Goal: Information Seeking & Learning: Learn about a topic

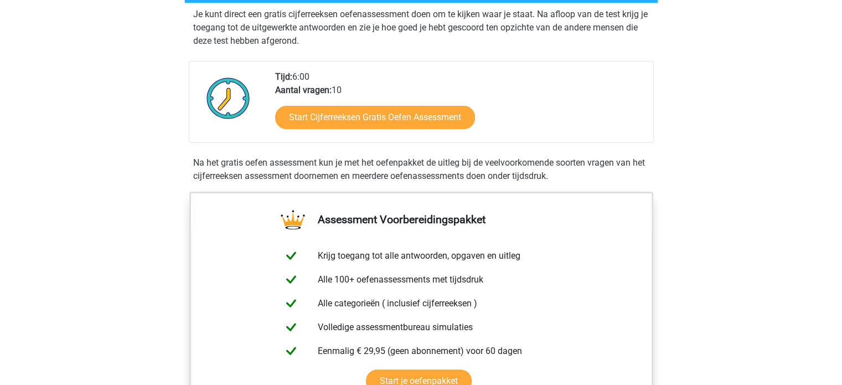
scroll to position [221, 0]
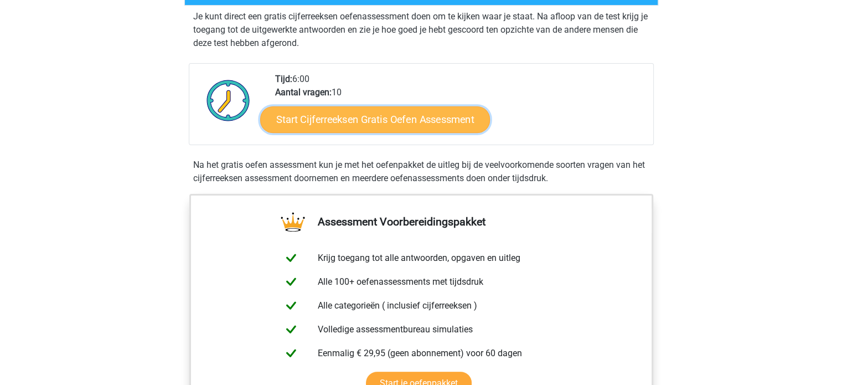
click at [427, 131] on link "Start Cijferreeksen Gratis Oefen Assessment" at bounding box center [375, 119] width 230 height 27
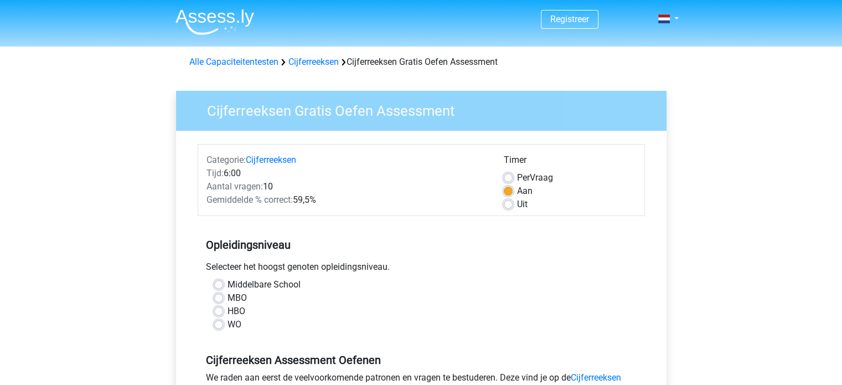
click at [269, 280] on label "Middelbare School" at bounding box center [264, 284] width 73 height 13
click at [223, 280] on input "Middelbare School" at bounding box center [218, 283] width 9 height 11
radio input "true"
click at [228, 311] on label "HBO" at bounding box center [237, 310] width 18 height 13
click at [220, 311] on input "HBO" at bounding box center [218, 309] width 9 height 11
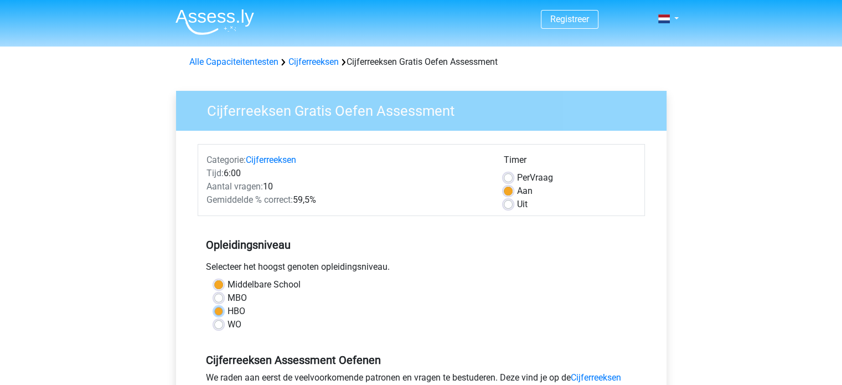
radio input "true"
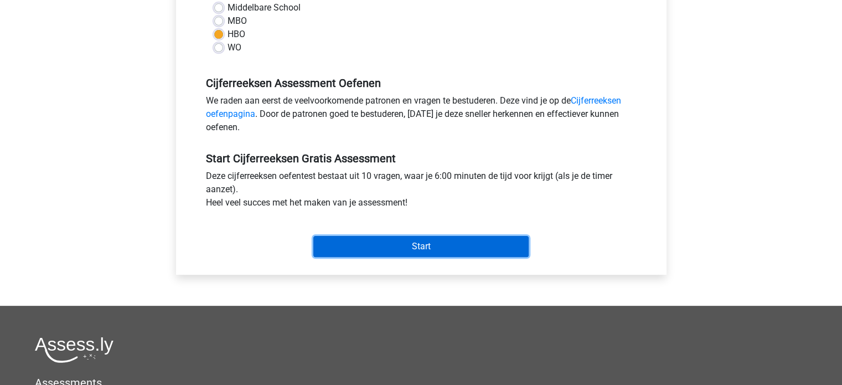
click at [461, 254] on input "Start" at bounding box center [420, 246] width 215 height 21
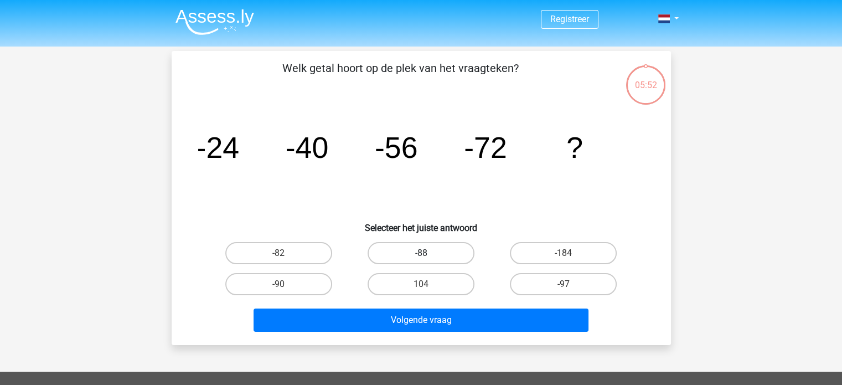
click at [444, 261] on label "-88" at bounding box center [421, 253] width 107 height 22
click at [428, 260] on input "-88" at bounding box center [424, 256] width 7 height 7
radio input "true"
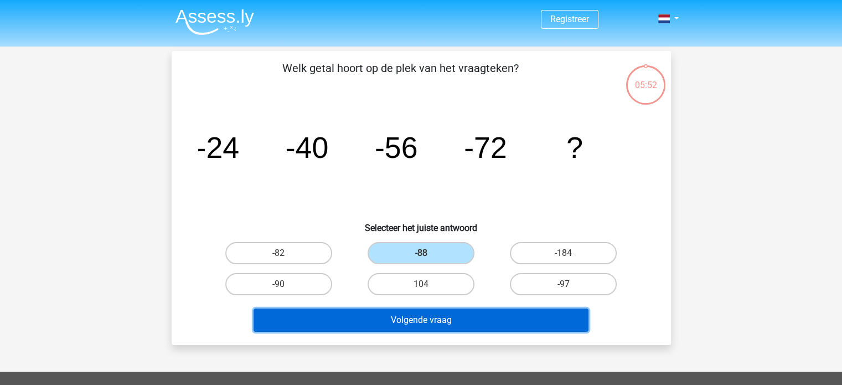
click at [435, 318] on button "Volgende vraag" at bounding box center [421, 319] width 335 height 23
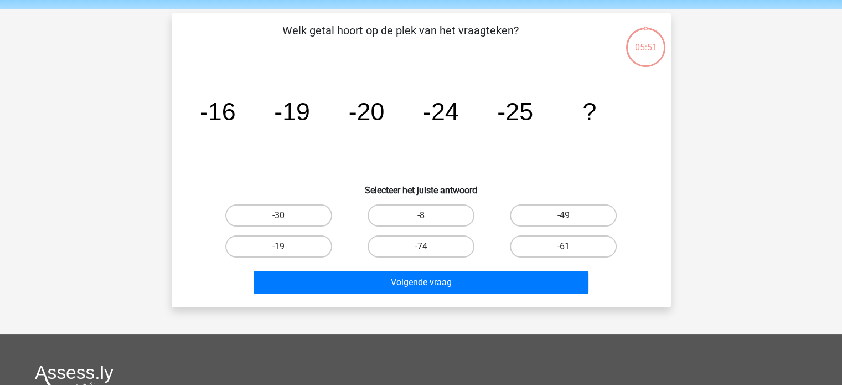
scroll to position [51, 0]
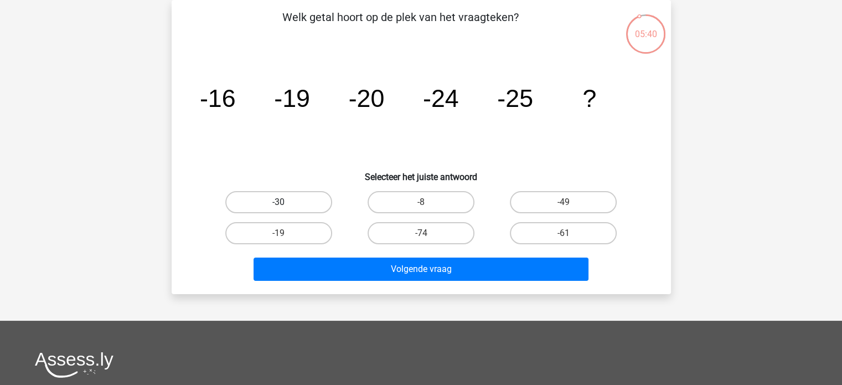
click at [310, 209] on label "-30" at bounding box center [278, 202] width 107 height 22
click at [286, 209] on input "-30" at bounding box center [281, 205] width 7 height 7
radio input "true"
click at [361, 287] on div "Welk getal hoort op de plek van het vraagteken? image/svg+xml -16 -19 -20 -24 -…" at bounding box center [421, 147] width 499 height 294
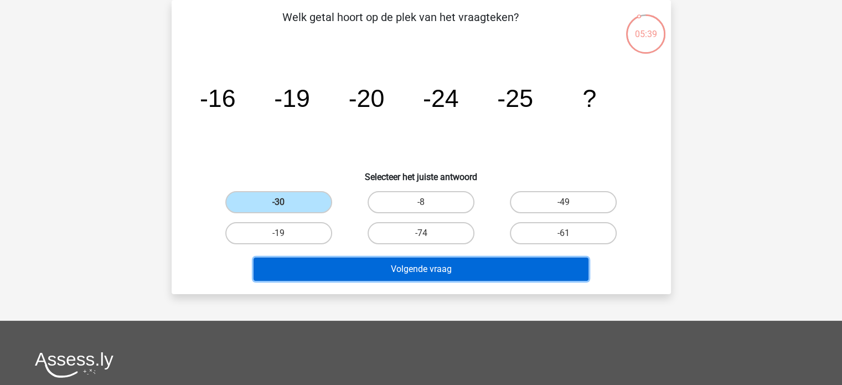
click at [364, 276] on button "Volgende vraag" at bounding box center [421, 268] width 335 height 23
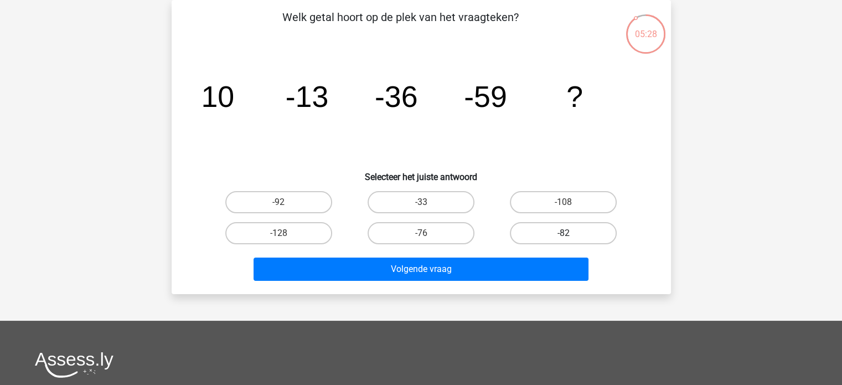
click at [576, 231] on label "-82" at bounding box center [563, 233] width 107 height 22
click at [571, 233] on input "-82" at bounding box center [567, 236] width 7 height 7
radio input "true"
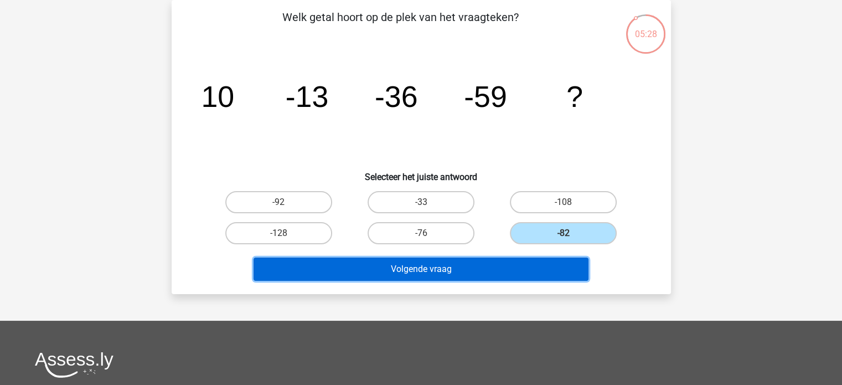
click at [535, 273] on button "Volgende vraag" at bounding box center [421, 268] width 335 height 23
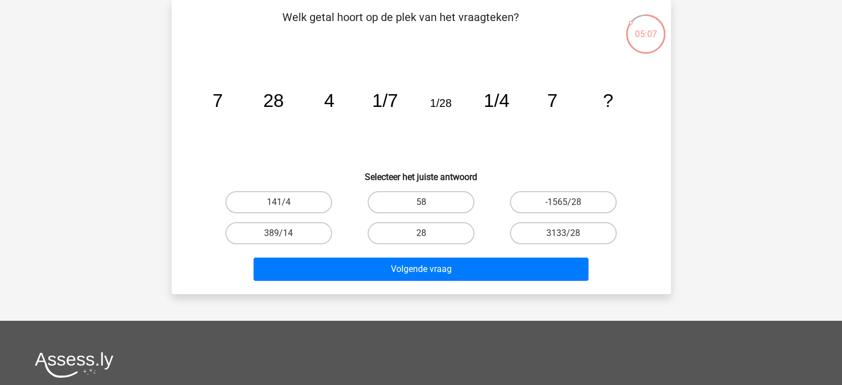
click at [427, 220] on div "28" at bounding box center [421, 233] width 142 height 31
click at [423, 230] on label "28" at bounding box center [421, 233] width 107 height 22
click at [423, 233] on input "28" at bounding box center [424, 236] width 7 height 7
radio input "true"
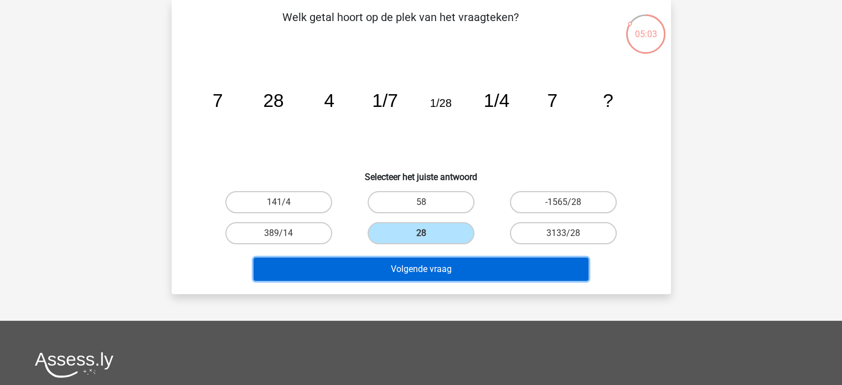
click at [407, 264] on button "Volgende vraag" at bounding box center [421, 268] width 335 height 23
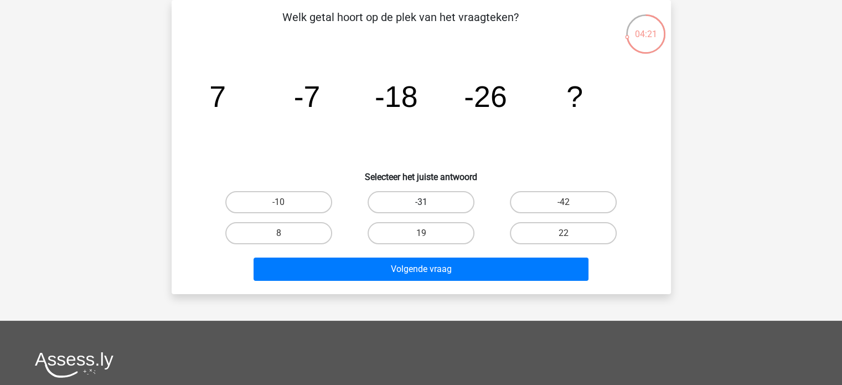
click at [404, 198] on label "-31" at bounding box center [421, 202] width 107 height 22
click at [421, 202] on input "-31" at bounding box center [424, 205] width 7 height 7
radio input "true"
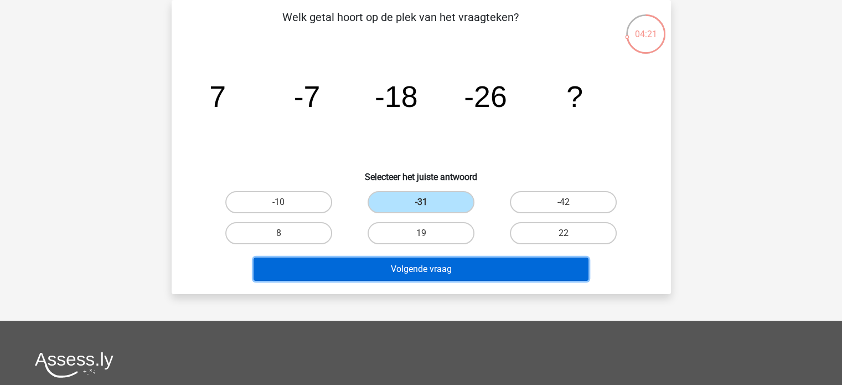
click at [412, 270] on button "Volgende vraag" at bounding box center [421, 268] width 335 height 23
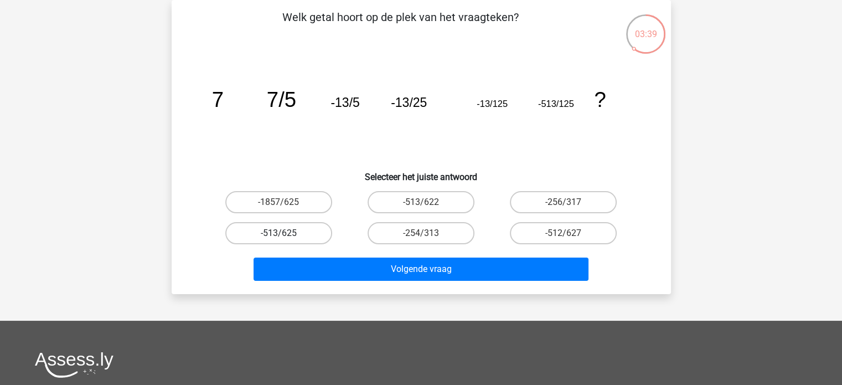
click at [302, 231] on label "-513/625" at bounding box center [278, 233] width 107 height 22
click at [286, 233] on input "-513/625" at bounding box center [281, 236] width 7 height 7
radio input "true"
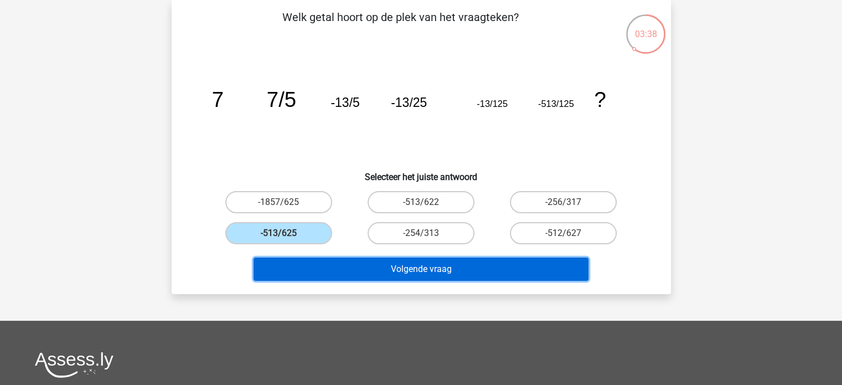
click at [357, 272] on button "Volgende vraag" at bounding box center [421, 268] width 335 height 23
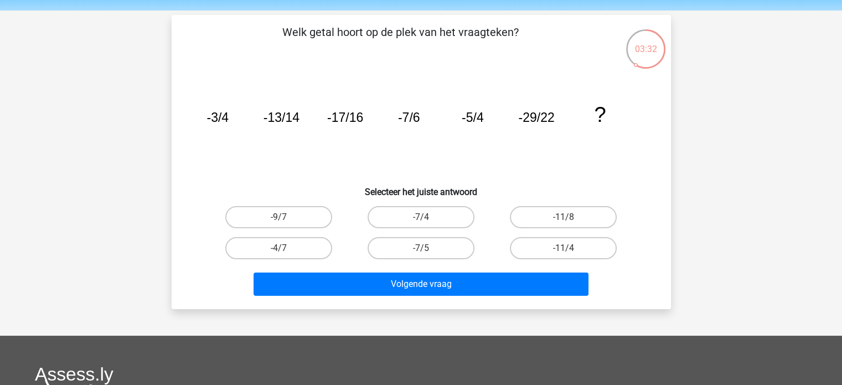
scroll to position [55, 0]
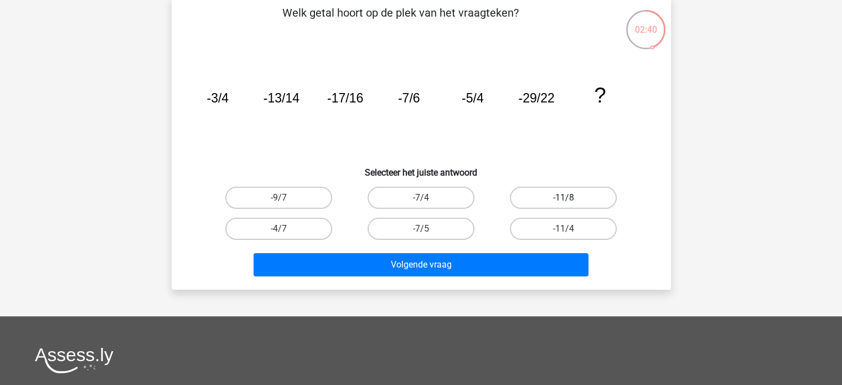
click at [576, 195] on label "-11/8" at bounding box center [563, 198] width 107 height 22
click at [571, 198] on input "-11/8" at bounding box center [567, 201] width 7 height 7
radio input "true"
click at [543, 249] on div "Volgende vraag" at bounding box center [421, 262] width 464 height 37
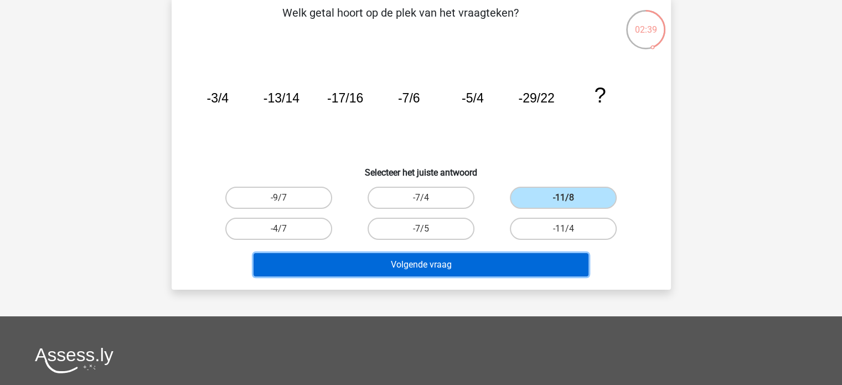
click at [542, 259] on button "Volgende vraag" at bounding box center [421, 264] width 335 height 23
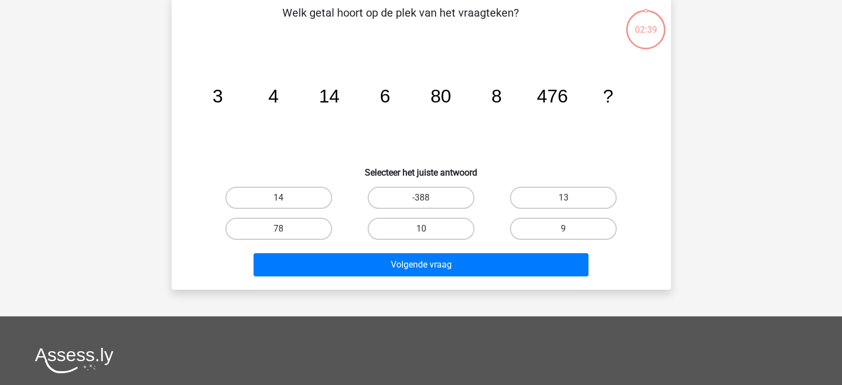
scroll to position [51, 0]
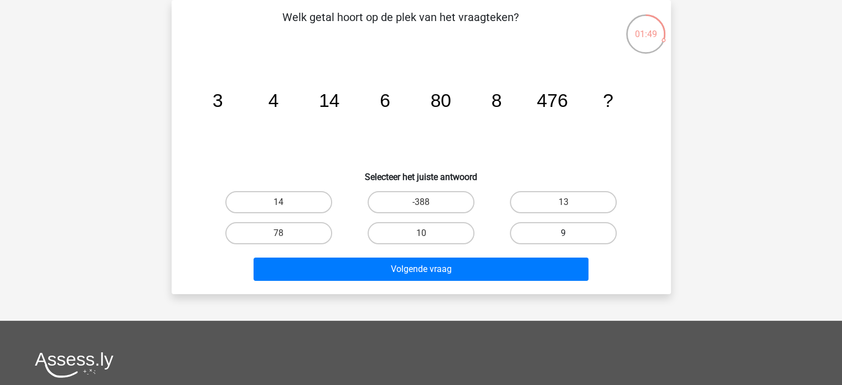
click at [592, 241] on label "9" at bounding box center [563, 233] width 107 height 22
click at [571, 240] on input "9" at bounding box center [567, 236] width 7 height 7
radio input "true"
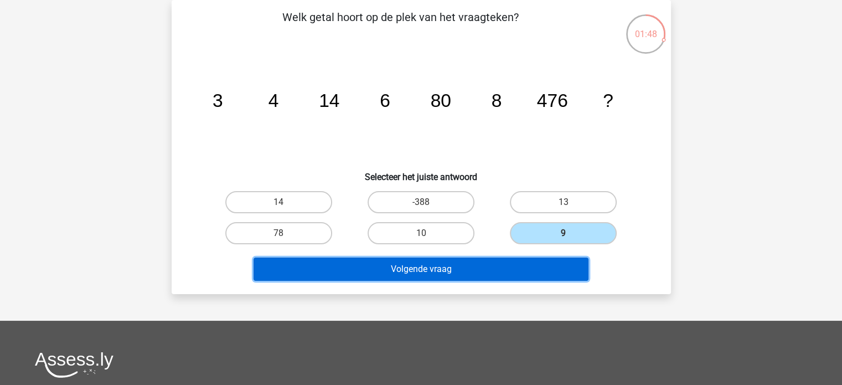
click at [511, 271] on button "Volgende vraag" at bounding box center [421, 268] width 335 height 23
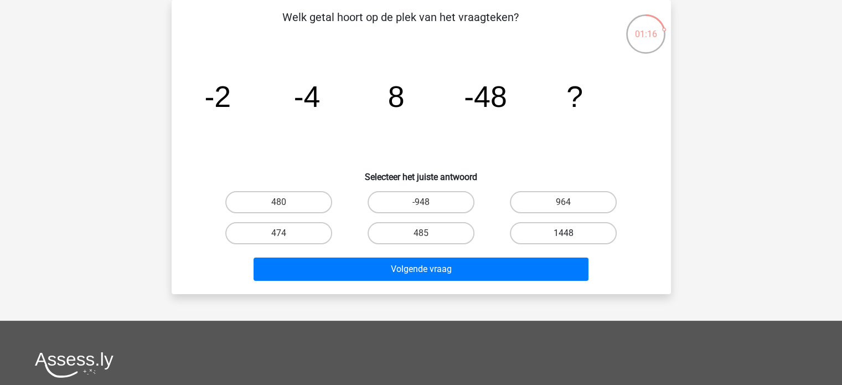
click at [547, 230] on label "1448" at bounding box center [563, 233] width 107 height 22
click at [564, 233] on input "1448" at bounding box center [567, 236] width 7 height 7
radio input "true"
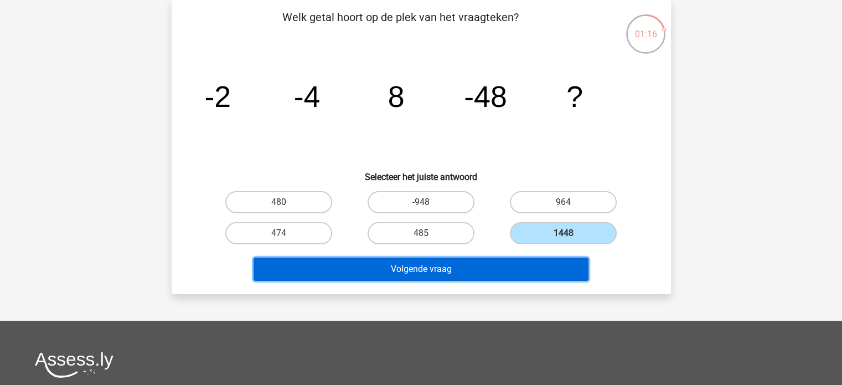
click at [480, 276] on button "Volgende vraag" at bounding box center [421, 268] width 335 height 23
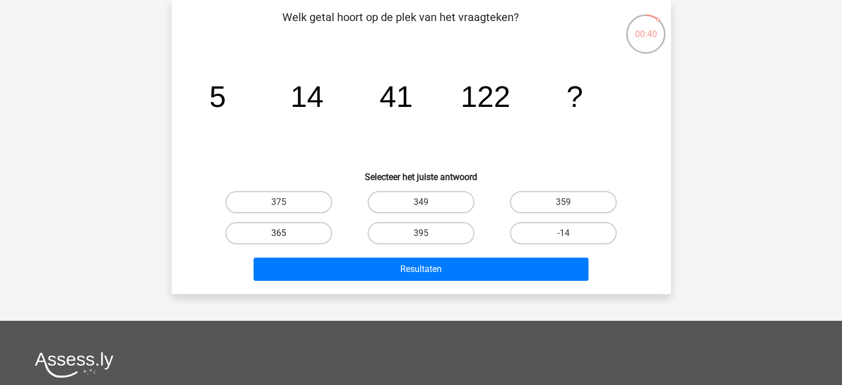
click at [272, 228] on label "365" at bounding box center [278, 233] width 107 height 22
click at [278, 233] on input "365" at bounding box center [281, 236] width 7 height 7
radio input "true"
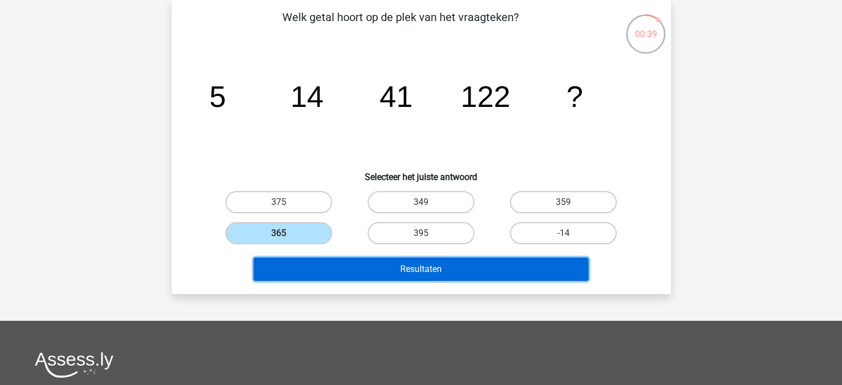
click at [345, 257] on button "Resultaten" at bounding box center [421, 268] width 335 height 23
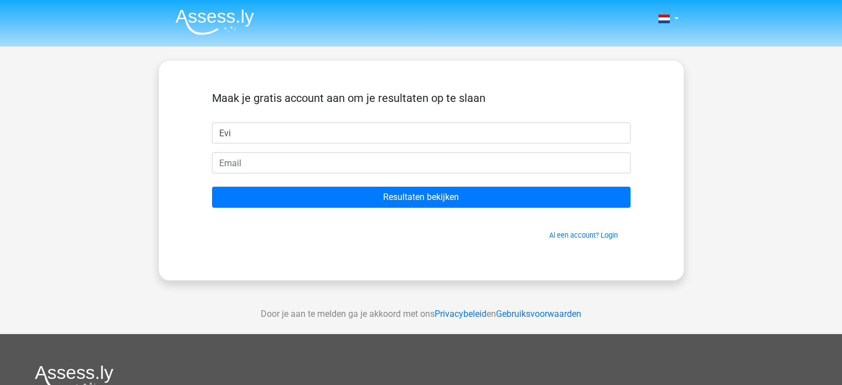
type input "Evi"
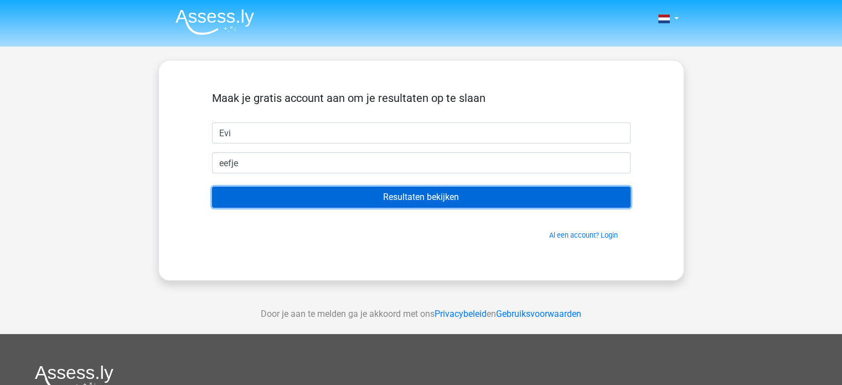
click at [251, 195] on input "Resultaten bekijken" at bounding box center [421, 197] width 418 height 21
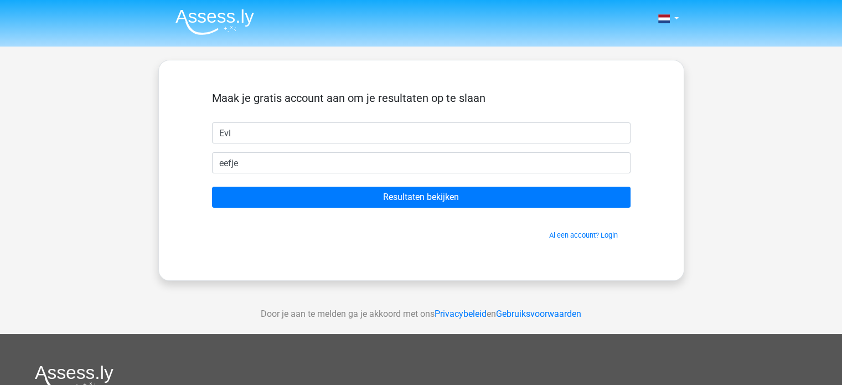
click at [255, 183] on form "Maak je gratis account aan om je resultaten op te slaan Evi eefje Resultaten be…" at bounding box center [421, 165] width 418 height 149
click at [255, 178] on form "Maak je gratis account aan om je resultaten op te slaan Evi eefje Resultaten be…" at bounding box center [421, 165] width 418 height 149
click at [255, 174] on form "Maak je gratis account aan om je resultaten op te slaan Evi eefje Resultaten be…" at bounding box center [421, 165] width 418 height 149
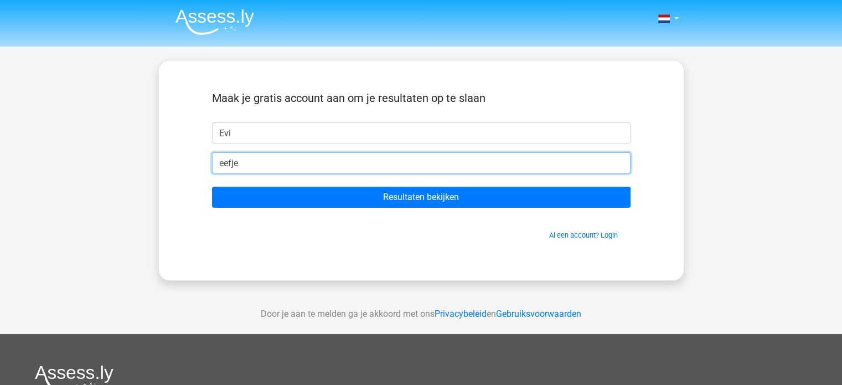
click at [252, 162] on input "eefje" at bounding box center [421, 162] width 418 height 21
type input "eefjevdh_87@hotmail.Com"
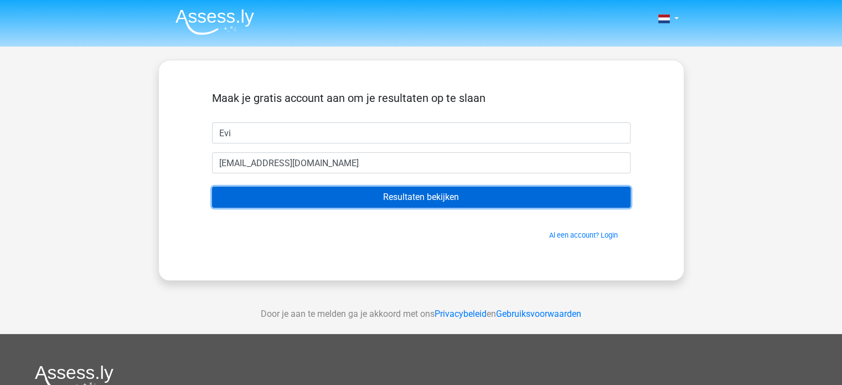
click at [344, 199] on input "Resultaten bekijken" at bounding box center [421, 197] width 418 height 21
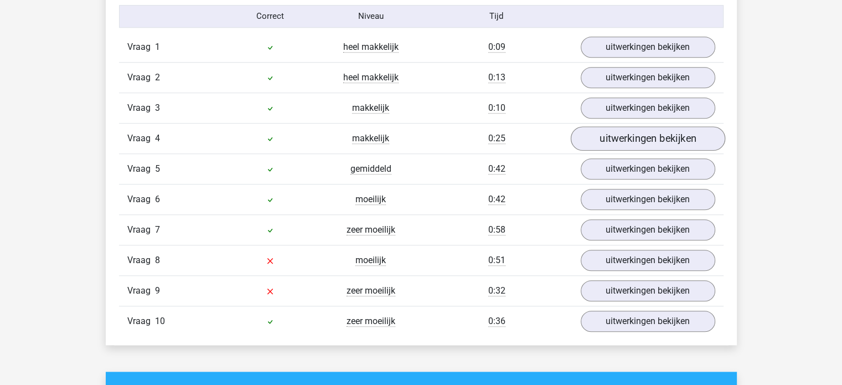
scroll to position [941, 0]
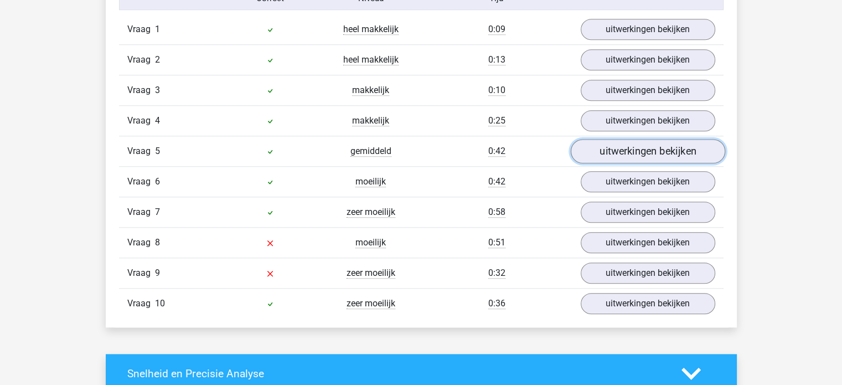
click at [627, 155] on link "uitwerkingen bekijken" at bounding box center [647, 151] width 154 height 24
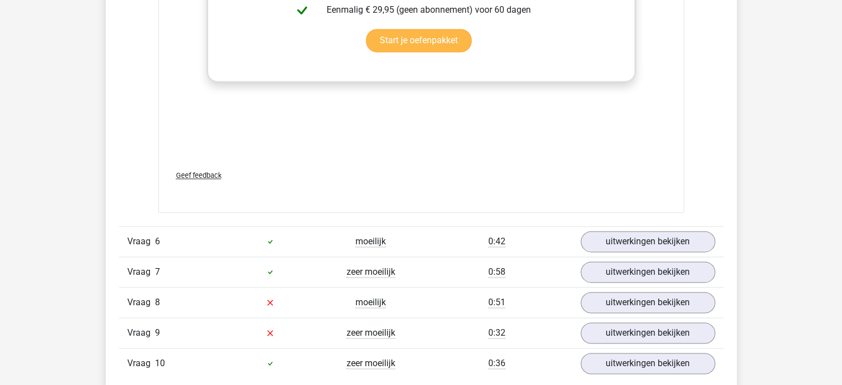
scroll to position [1605, 0]
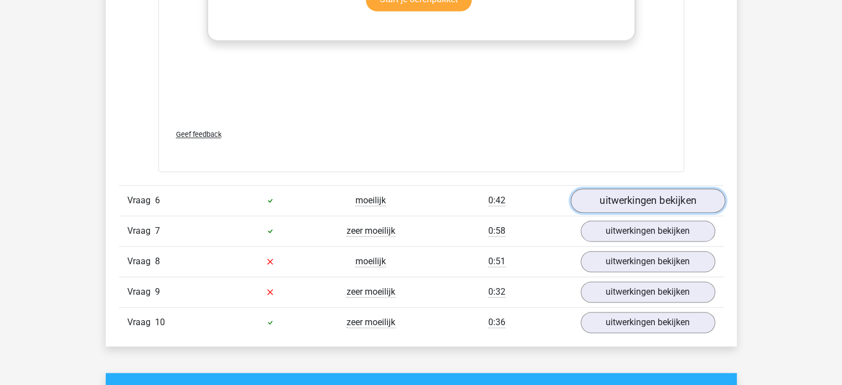
click at [580, 204] on link "uitwerkingen bekijken" at bounding box center [647, 200] width 154 height 24
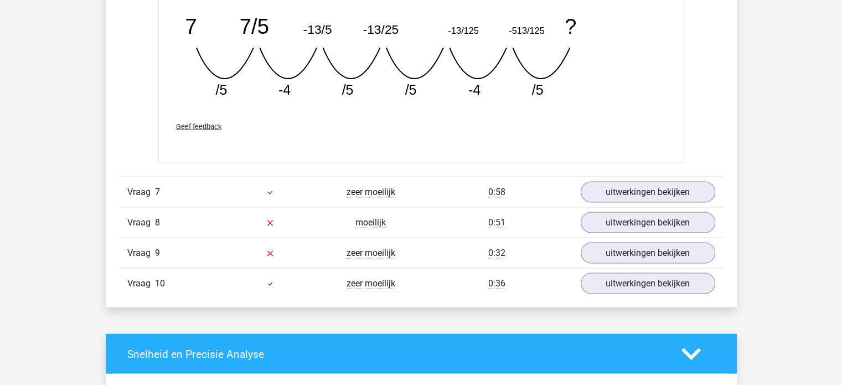
scroll to position [2115, 0]
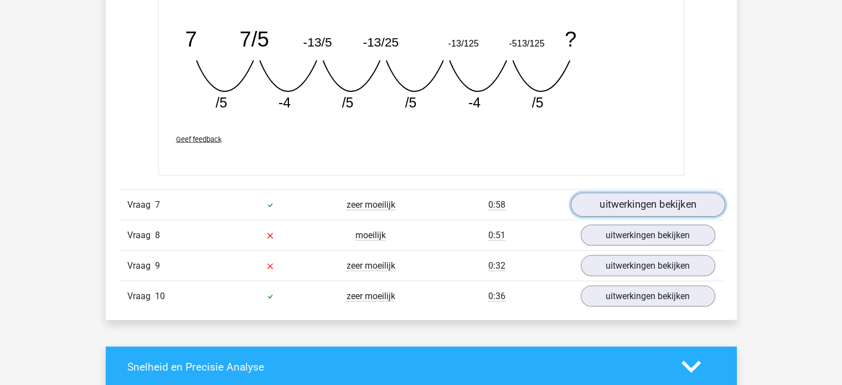
click at [602, 195] on link "uitwerkingen bekijken" at bounding box center [647, 205] width 154 height 24
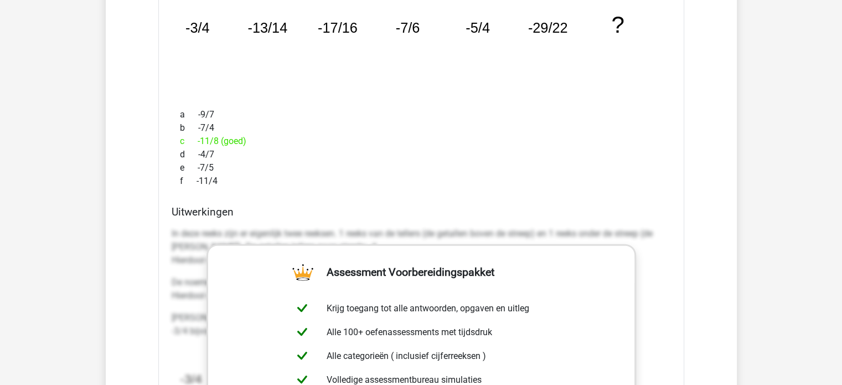
scroll to position [2336, 0]
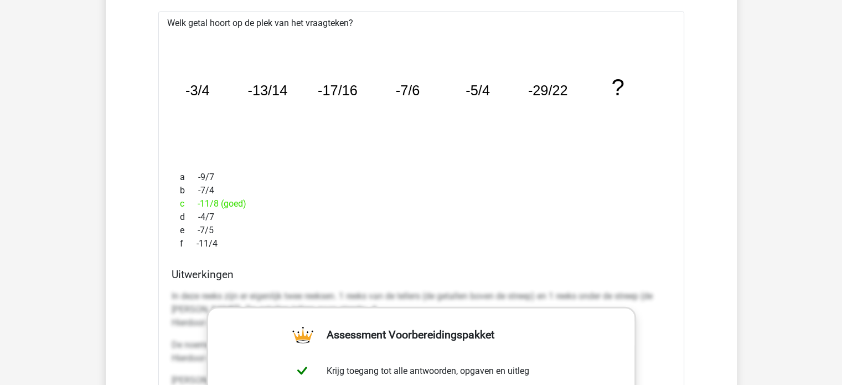
click at [535, 243] on div "f -11/4" at bounding box center [421, 243] width 499 height 13
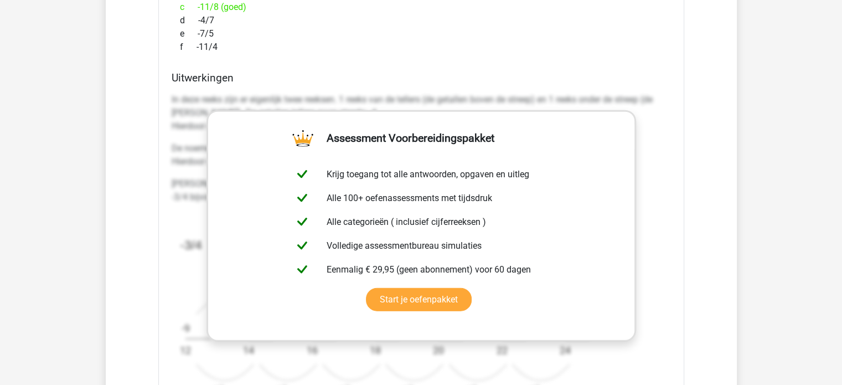
scroll to position [2557, 0]
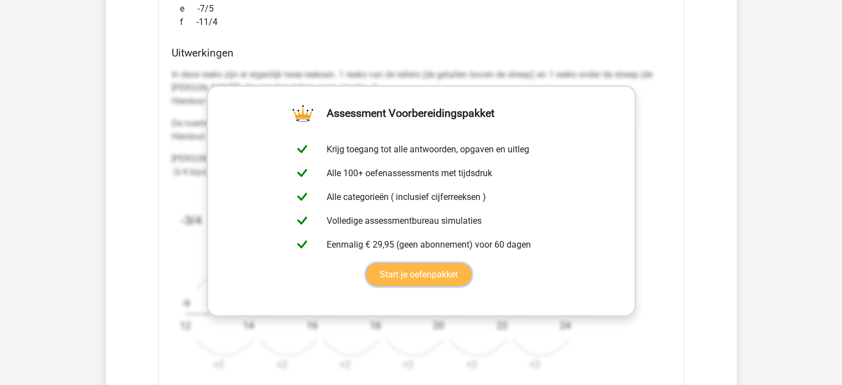
click at [449, 280] on link "Start je oefenpakket" at bounding box center [419, 274] width 106 height 23
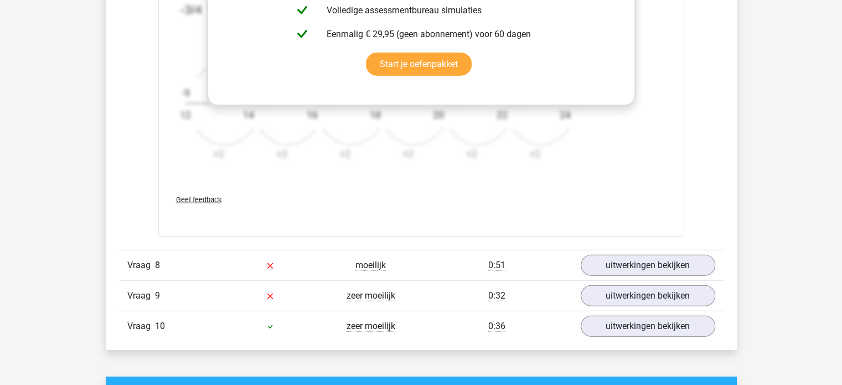
scroll to position [2799, 0]
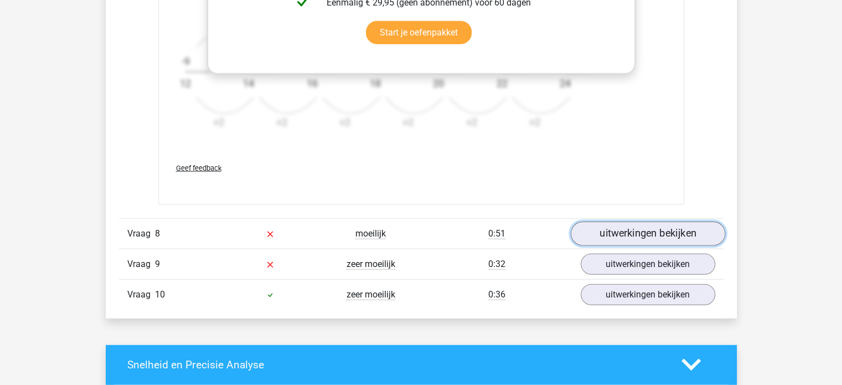
click at [695, 225] on link "uitwerkingen bekijken" at bounding box center [647, 233] width 154 height 24
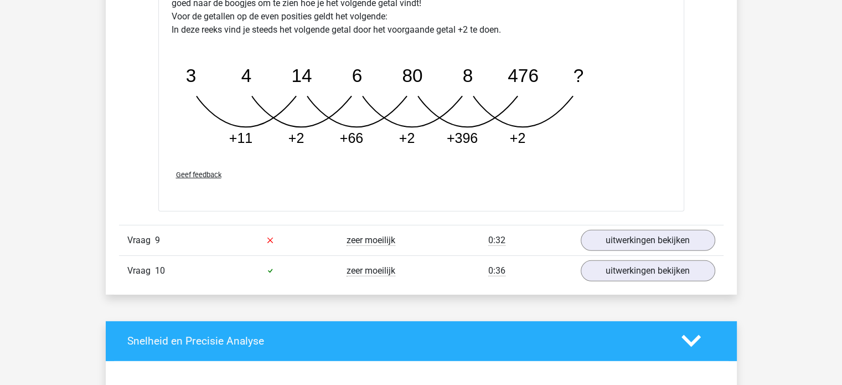
scroll to position [3379, 0]
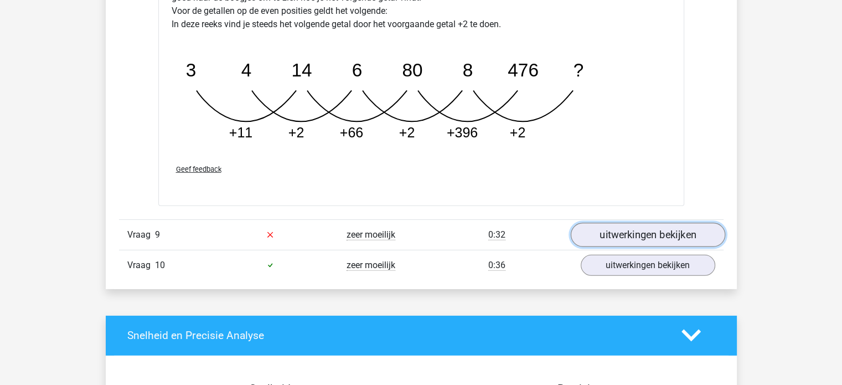
click at [691, 226] on link "uitwerkingen bekijken" at bounding box center [647, 235] width 154 height 24
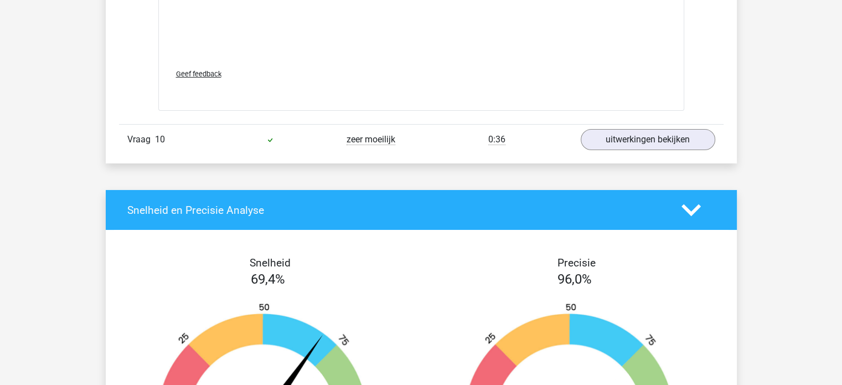
scroll to position [4194, 0]
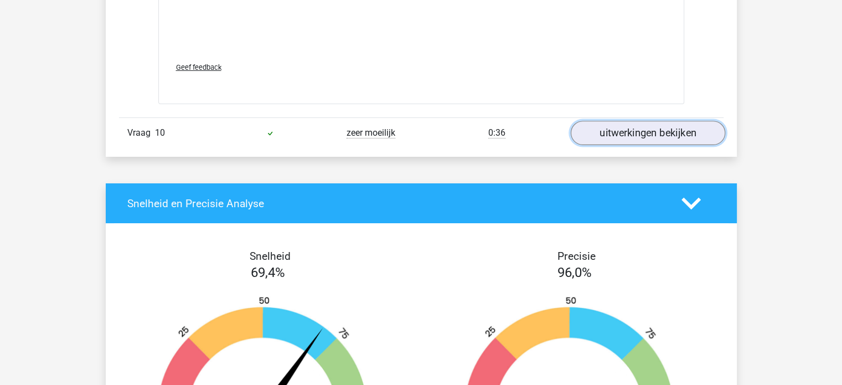
click at [674, 132] on link "uitwerkingen bekijken" at bounding box center [647, 133] width 154 height 24
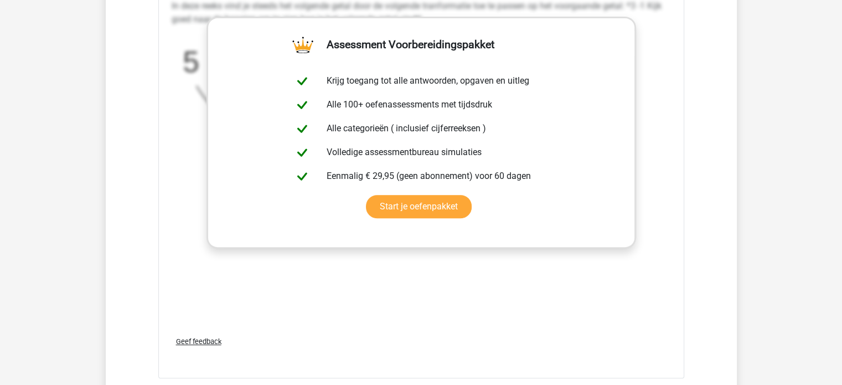
scroll to position [4610, 0]
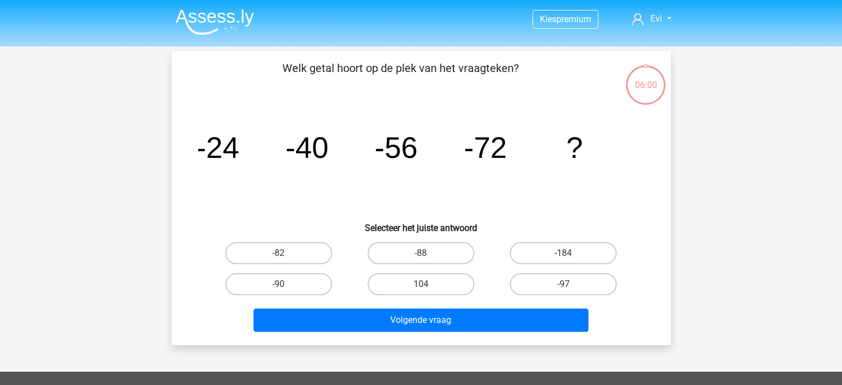
scroll to position [51, 0]
